Goal: Transaction & Acquisition: Purchase product/service

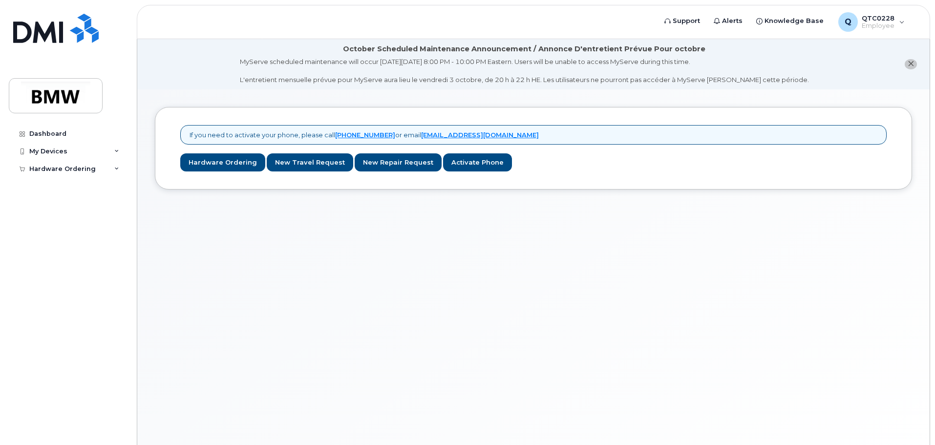
drag, startPoint x: 304, startPoint y: 175, endPoint x: 324, endPoint y: 192, distance: 26.0
drag, startPoint x: 324, startPoint y: 192, endPoint x: 739, endPoint y: 187, distance: 415.4
click at [739, 187] on div "If you need to activate your phone, please call 1-877-689-8289 or email noreply…" at bounding box center [534, 148] width 758 height 83
drag, startPoint x: 81, startPoint y: 148, endPoint x: 85, endPoint y: 144, distance: 5.2
drag, startPoint x: 85, startPoint y: 144, endPoint x: 401, endPoint y: 317, distance: 360.9
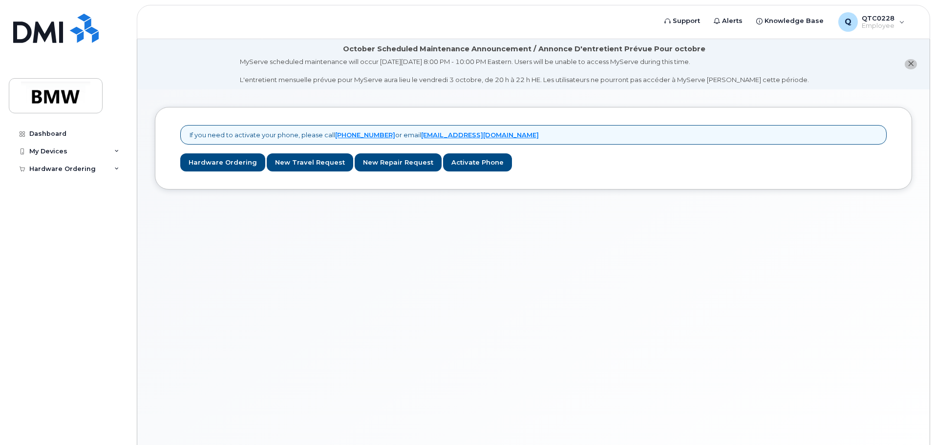
click at [402, 316] on div "If you need to activate your phone, please call 1-877-689-8289 or email noreply…" at bounding box center [533, 279] width 793 height 380
click at [63, 148] on div "My Devices" at bounding box center [48, 152] width 38 height 8
click at [95, 190] on div "Hardware Ordering" at bounding box center [68, 188] width 118 height 18
click at [52, 139] on link "Dashboard" at bounding box center [68, 134] width 118 height 18
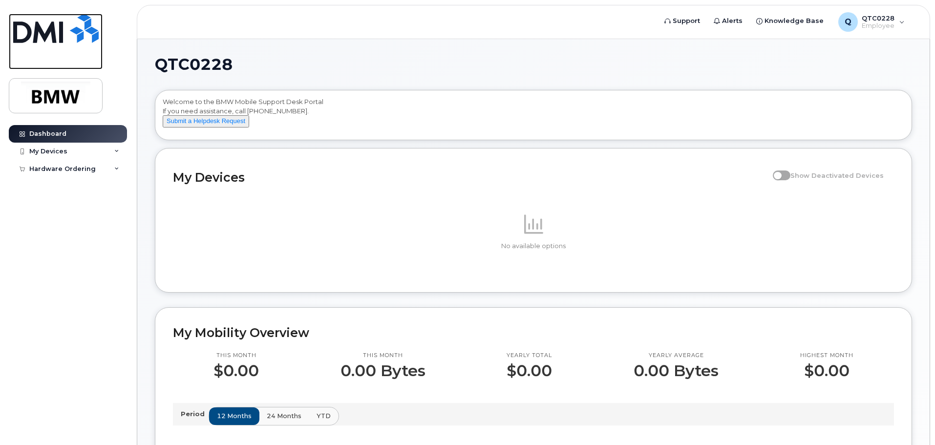
drag, startPoint x: 62, startPoint y: 15, endPoint x: 56, endPoint y: 26, distance: 12.0
drag, startPoint x: 56, startPoint y: 26, endPoint x: 347, endPoint y: 341, distance: 428.8
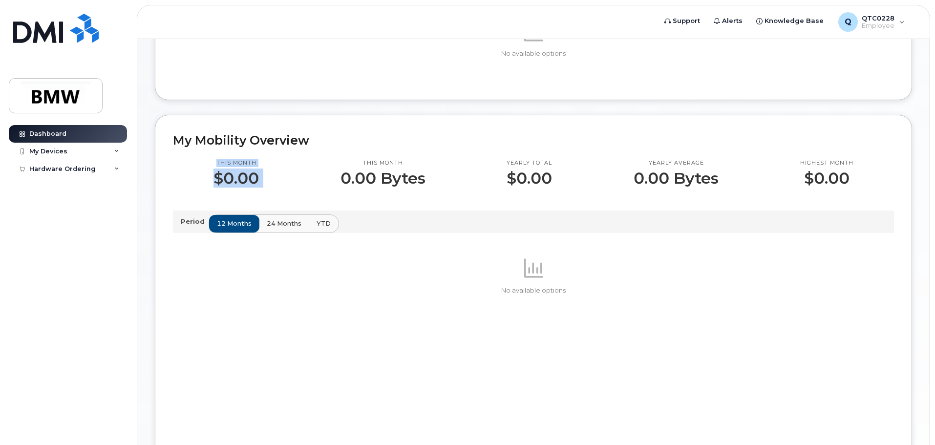
scroll to position [195, 0]
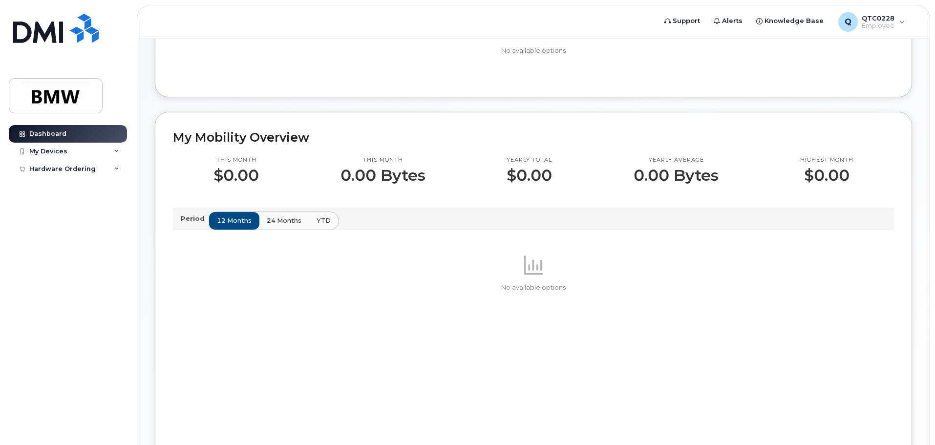
click at [244, 317] on div "No available options" at bounding box center [533, 364] width 721 height 220
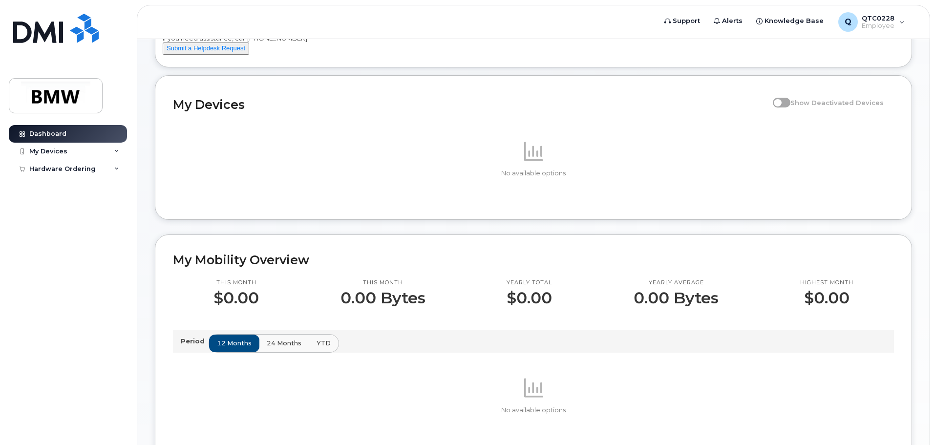
scroll to position [0, 0]
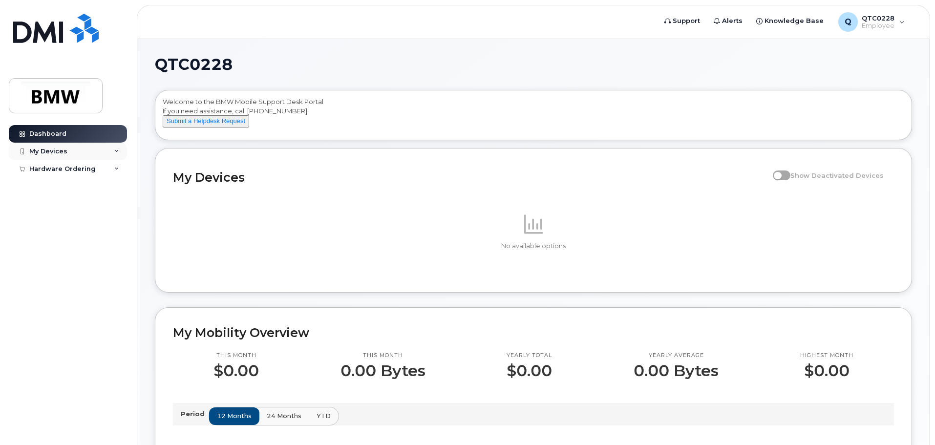
click at [61, 148] on div "My Devices" at bounding box center [48, 152] width 38 height 8
click at [71, 190] on div "Hardware Ordering" at bounding box center [62, 188] width 66 height 8
click at [42, 228] on div "New Order" at bounding box center [52, 224] width 37 height 9
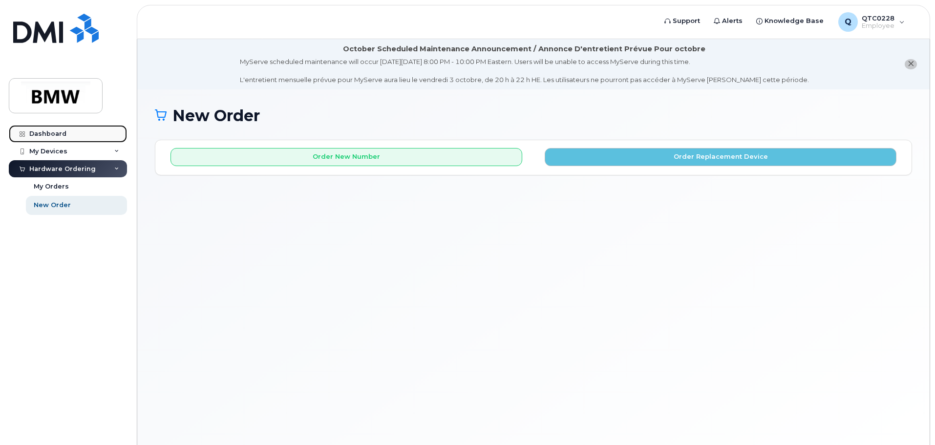
drag, startPoint x: 52, startPoint y: 133, endPoint x: 65, endPoint y: 138, distance: 14.1
click at [53, 134] on div "Dashboard" at bounding box center [47, 134] width 37 height 8
